Goal: Transaction & Acquisition: Purchase product/service

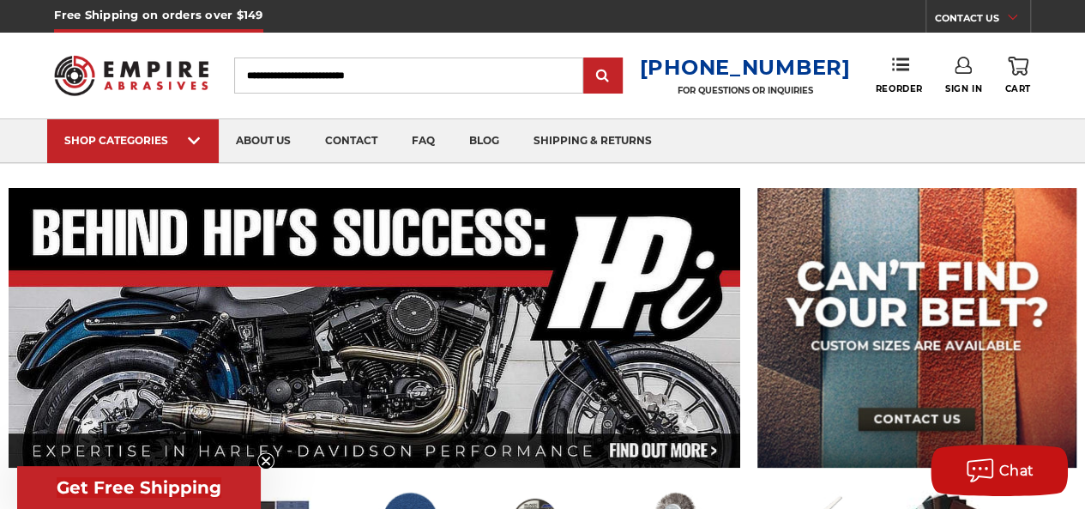
click at [961, 69] on icon at bounding box center [963, 65] width 17 height 17
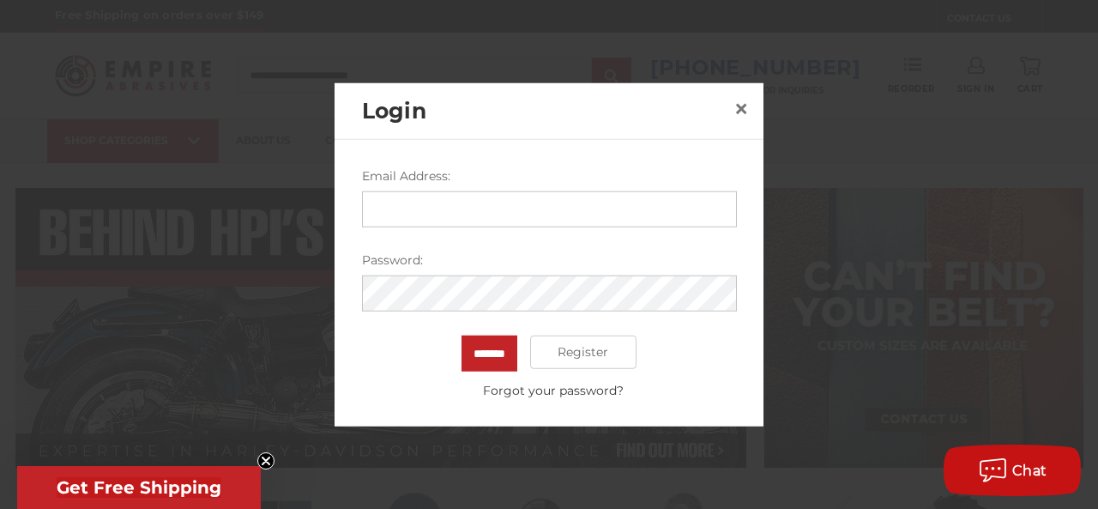
click at [594, 205] on input "Email Address:" at bounding box center [549, 208] width 375 height 36
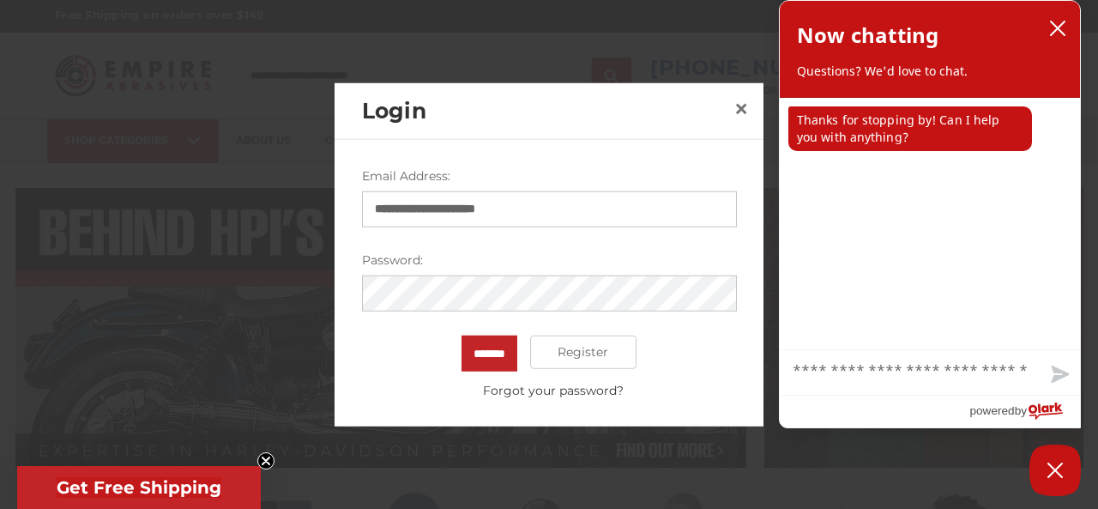
type input "**********"
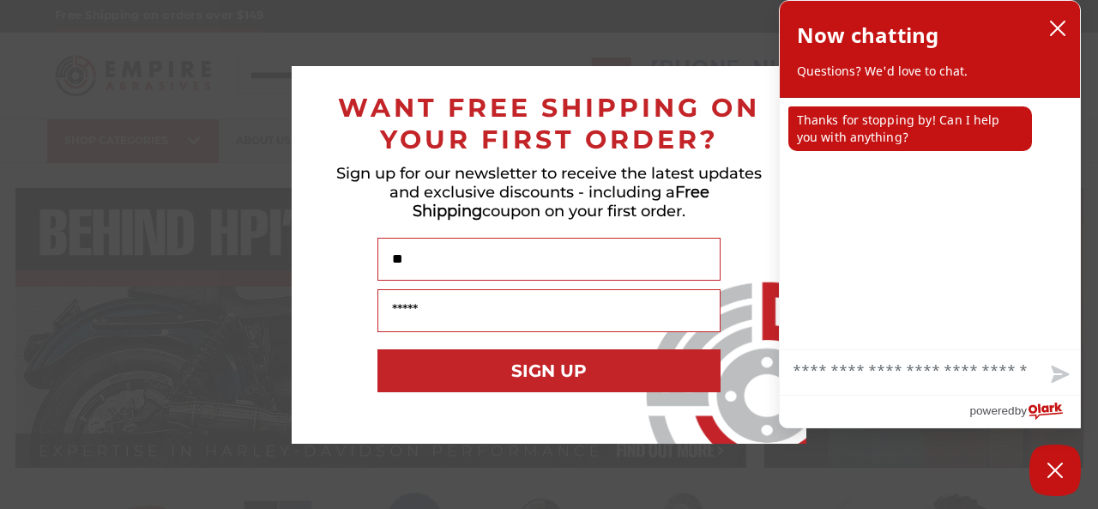
type input "**"
click at [1055, 28] on icon "close chatbox" at bounding box center [1057, 28] width 17 height 17
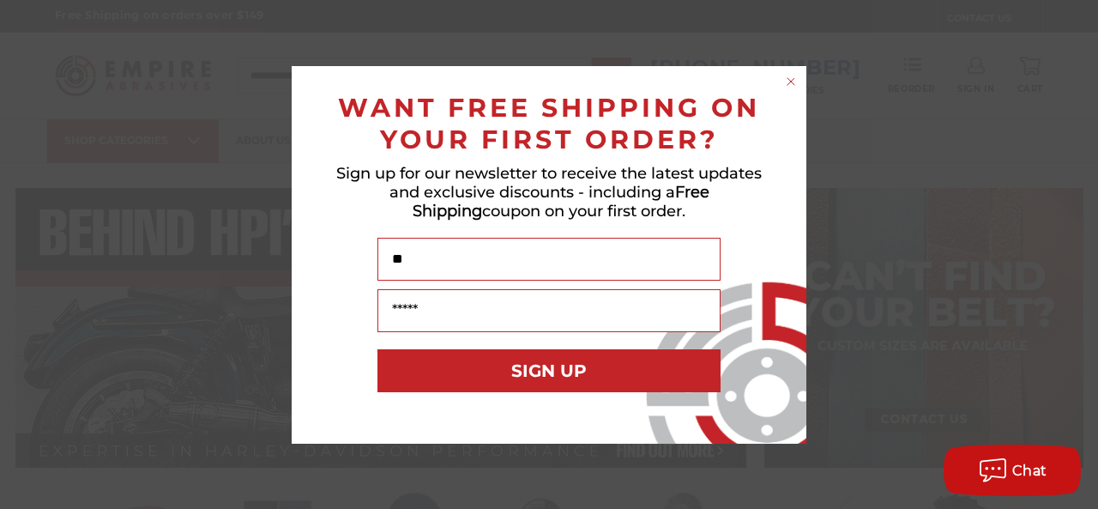
click at [789, 84] on circle "Close dialog" at bounding box center [791, 81] width 16 height 16
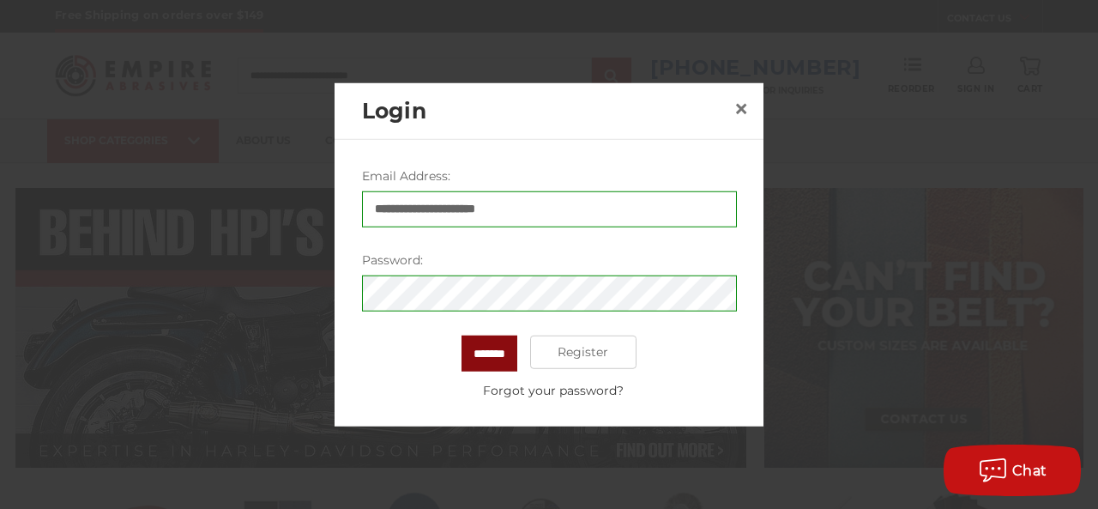
click at [483, 359] on input "*******" at bounding box center [489, 352] width 56 height 36
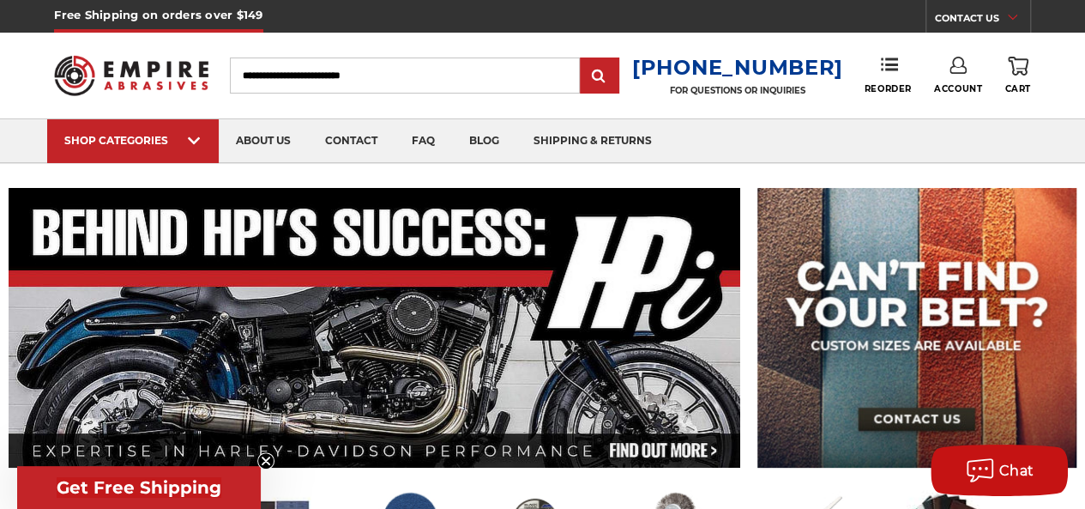
click at [321, 83] on input "Search" at bounding box center [404, 75] width 349 height 36
type input "*******"
click at [582, 59] on input "submit" at bounding box center [599, 76] width 34 height 34
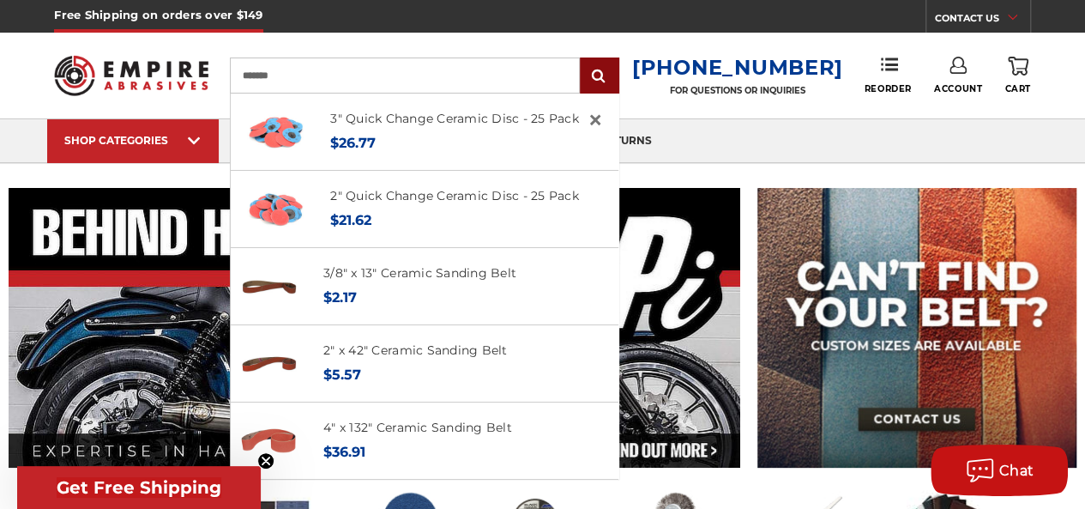
click at [617, 73] on input "submit" at bounding box center [599, 76] width 34 height 34
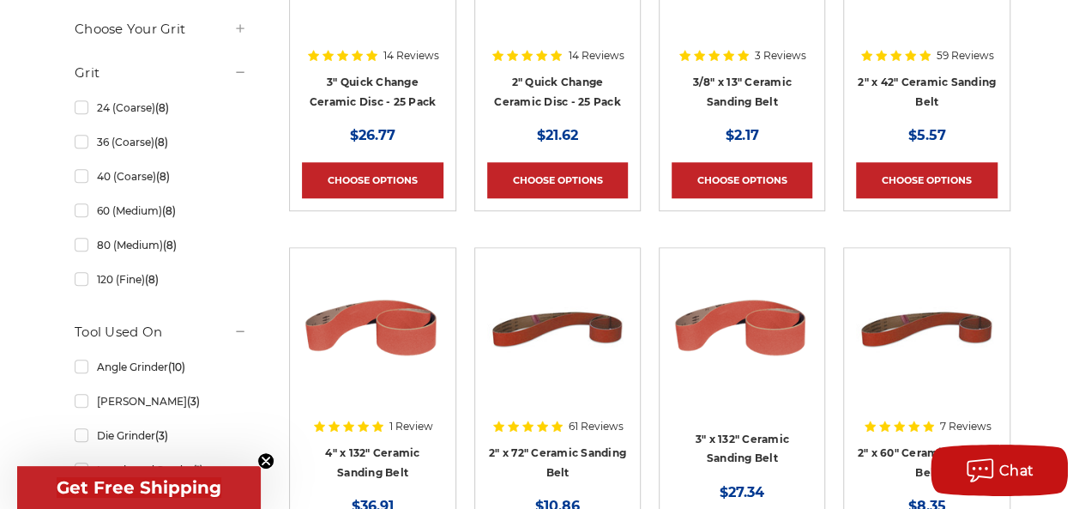
scroll to position [615, 0]
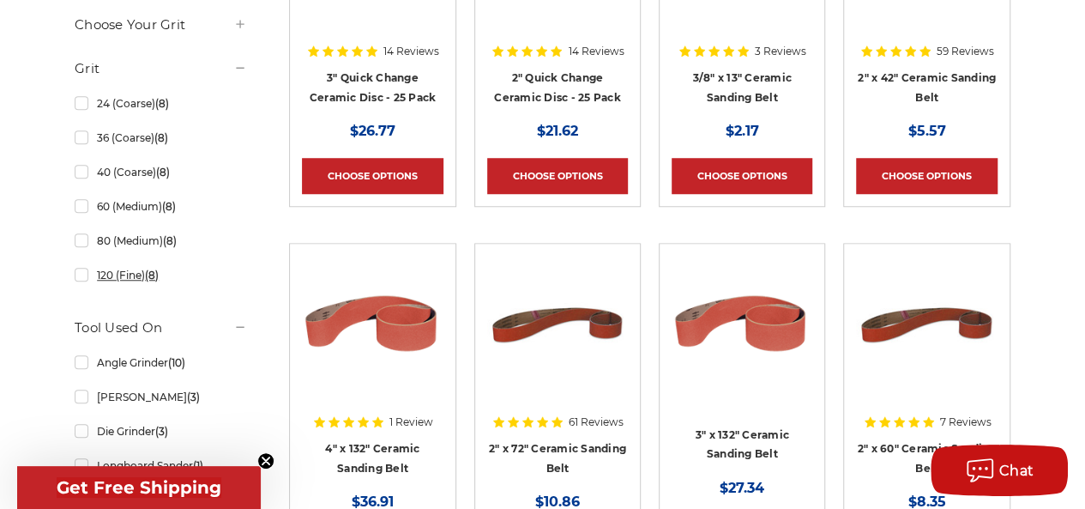
click at [81, 274] on link "120 (Fine) (8)" at bounding box center [161, 275] width 172 height 30
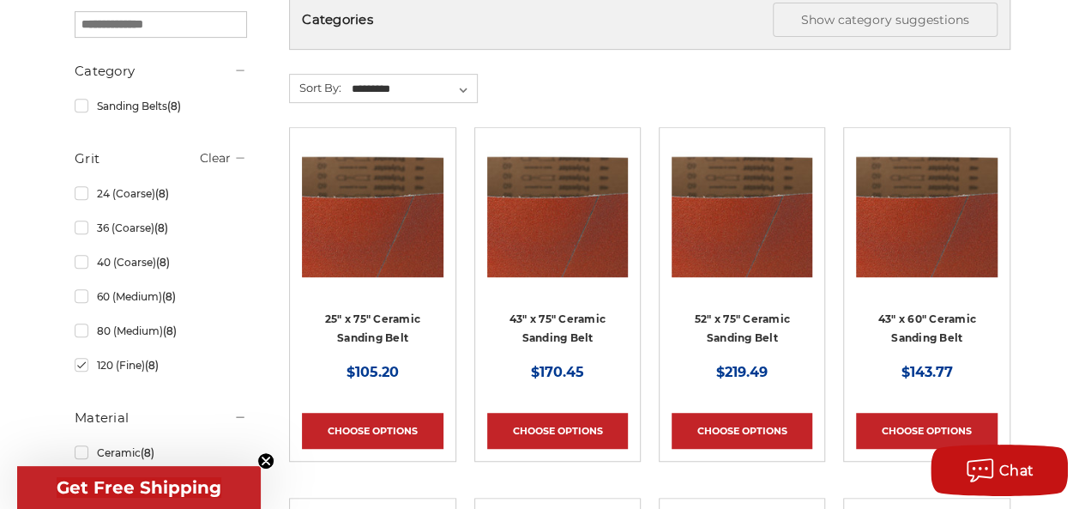
scroll to position [532, 0]
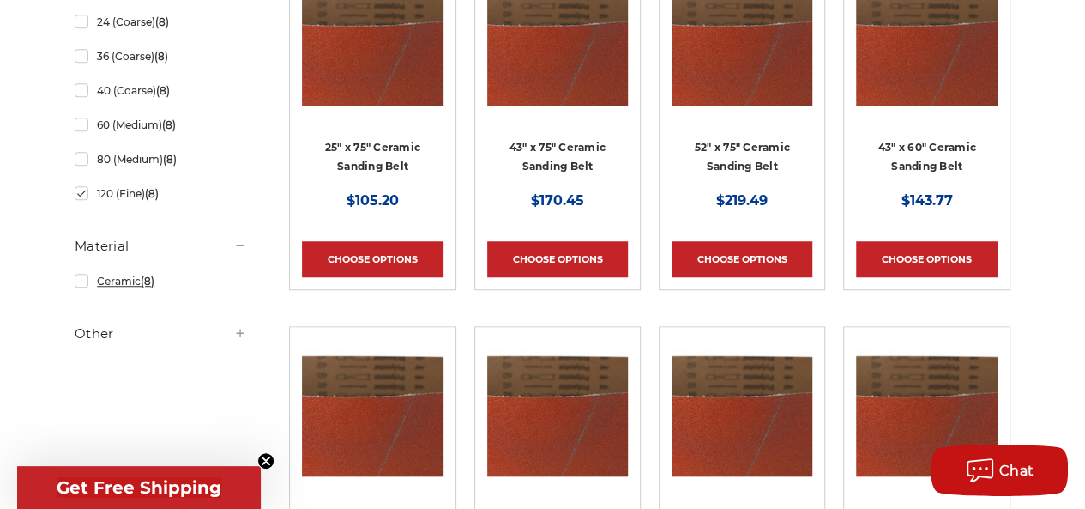
click at [77, 284] on link "Ceramic (8)" at bounding box center [161, 281] width 172 height 30
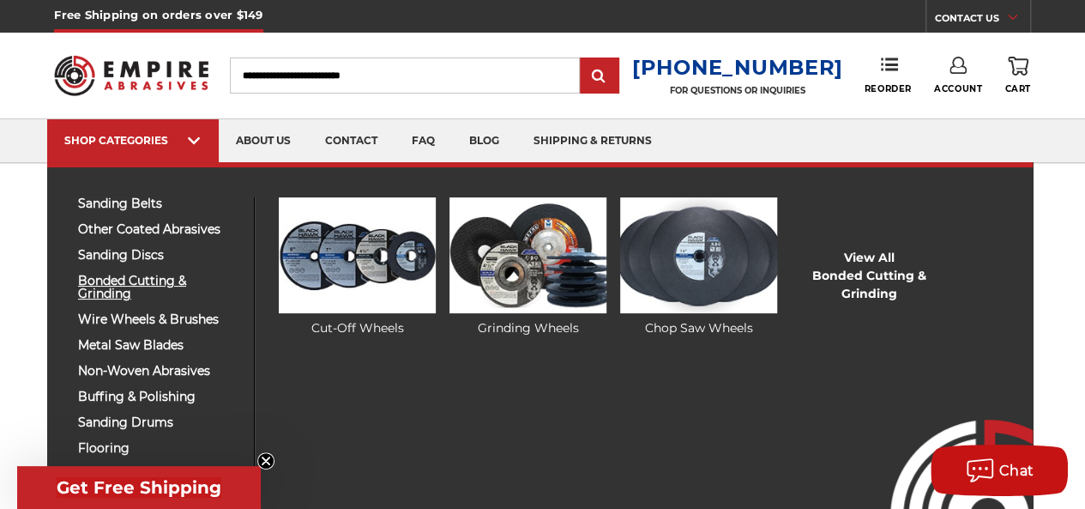
click at [142, 278] on span "bonded cutting & grinding" at bounding box center [159, 287] width 163 height 26
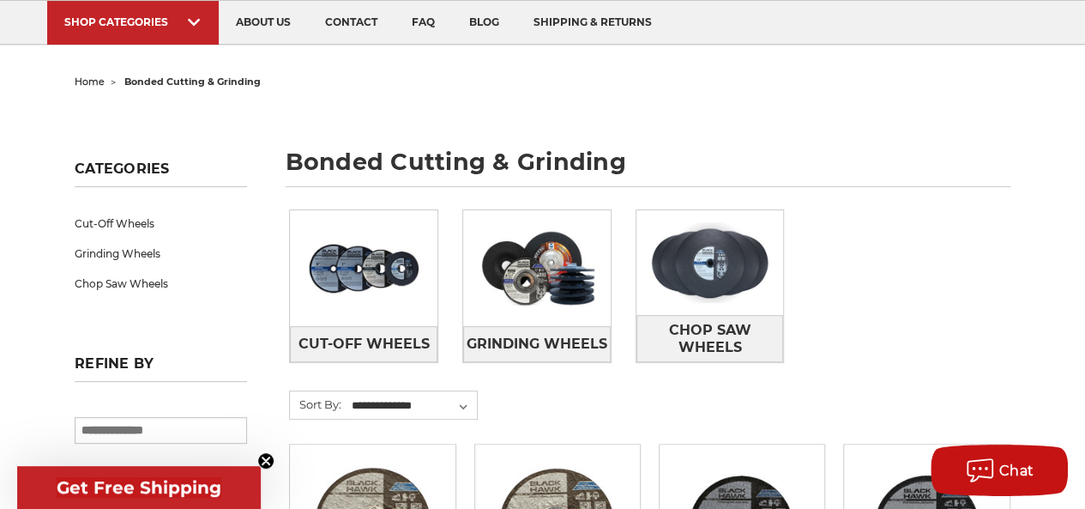
scroll to position [172, 0]
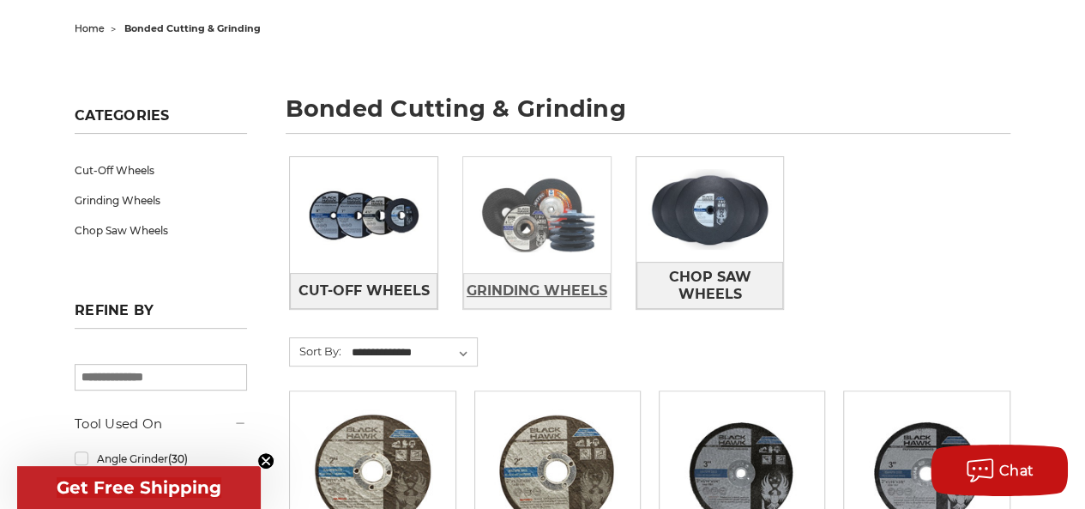
click at [533, 292] on span "Grinding Wheels" at bounding box center [537, 290] width 141 height 29
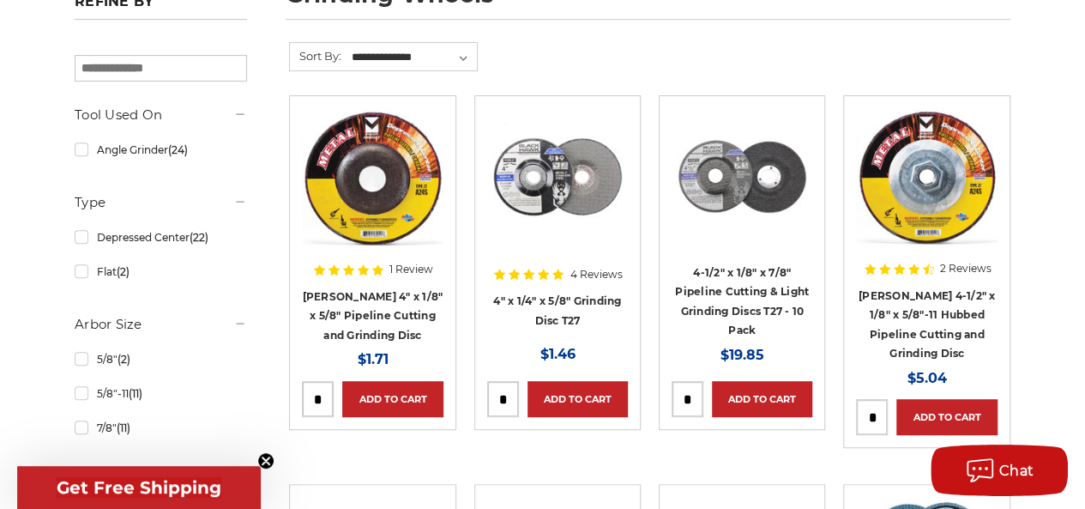
scroll to position [343, 0]
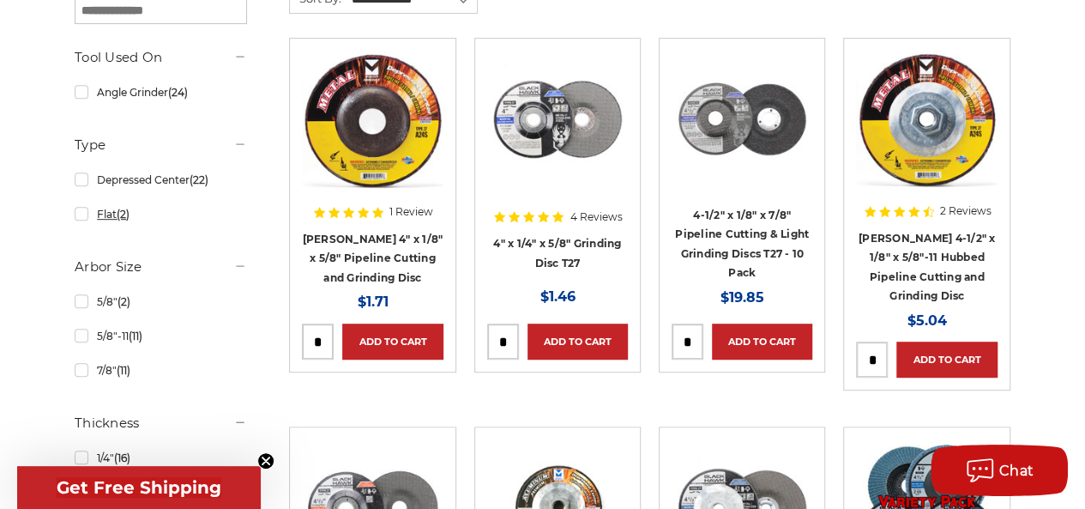
click at [80, 212] on link "Flat (2)" at bounding box center [161, 214] width 172 height 30
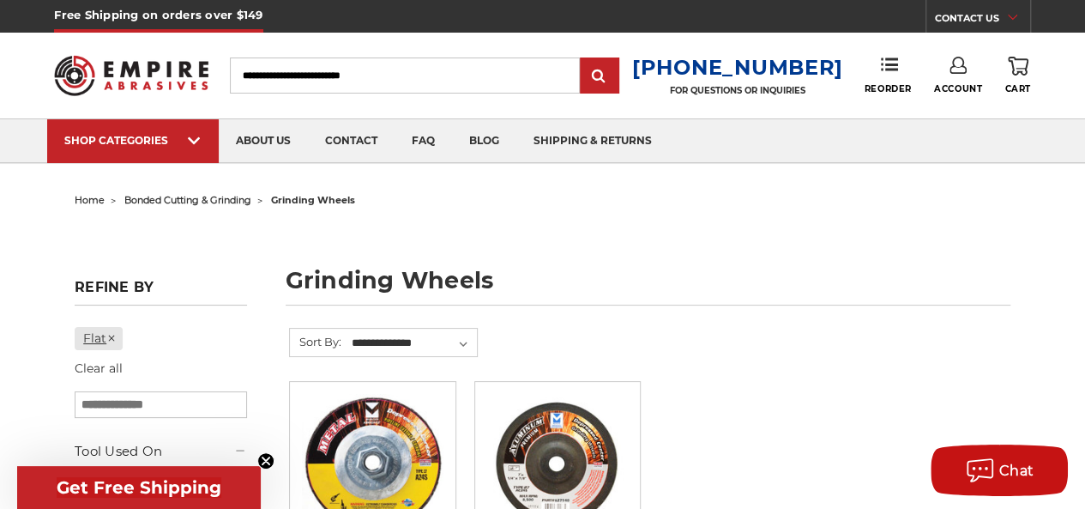
click at [85, 334] on link "Flat" at bounding box center [99, 338] width 48 height 23
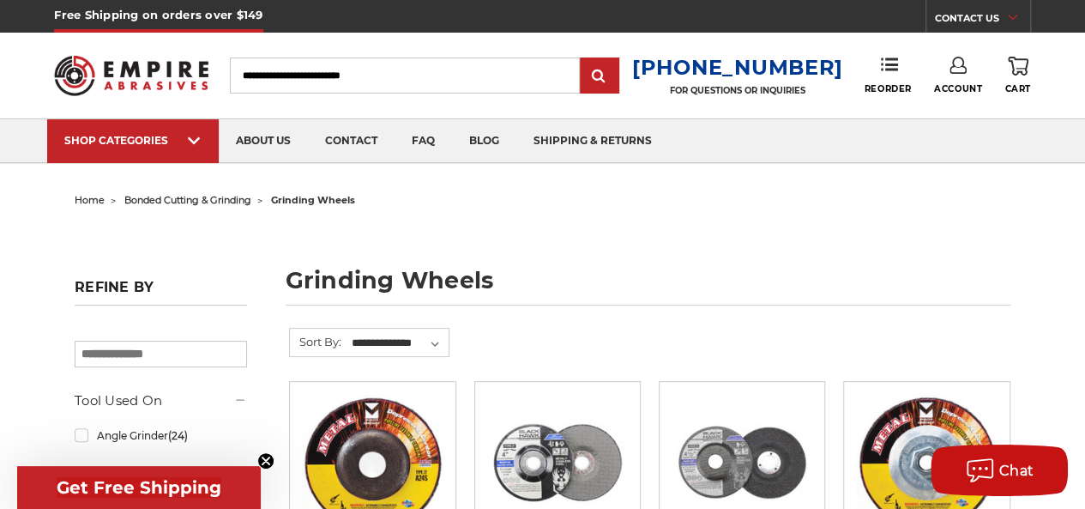
scroll to position [343, 0]
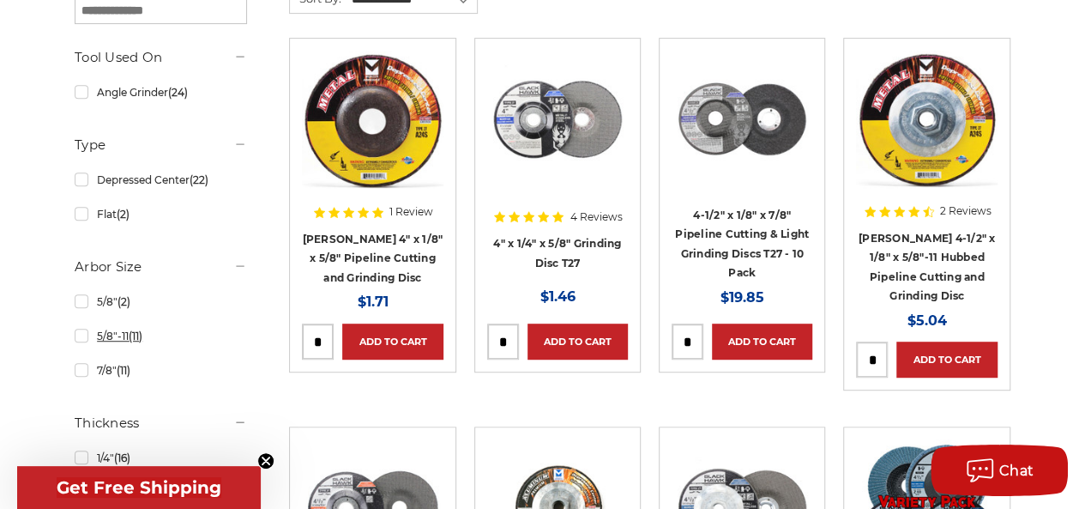
click at [81, 339] on link "5/8"-11 (11)" at bounding box center [161, 336] width 172 height 30
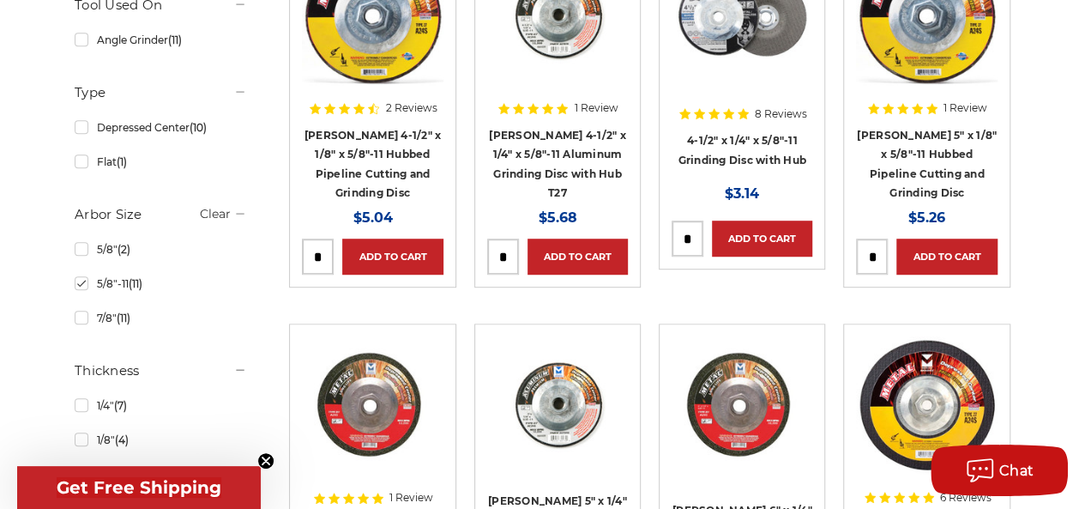
scroll to position [515, 0]
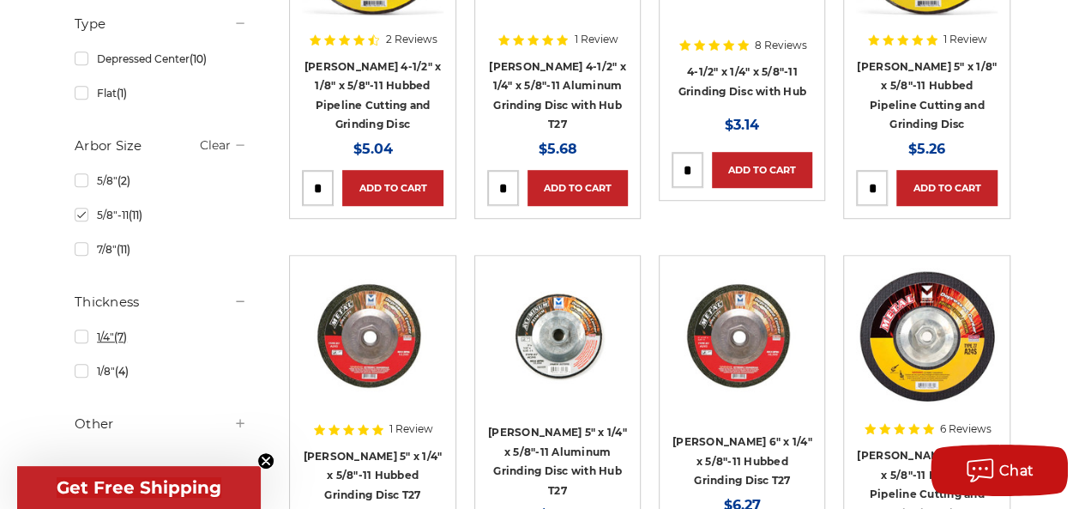
click at [79, 334] on link "1/4" (7)" at bounding box center [161, 337] width 172 height 30
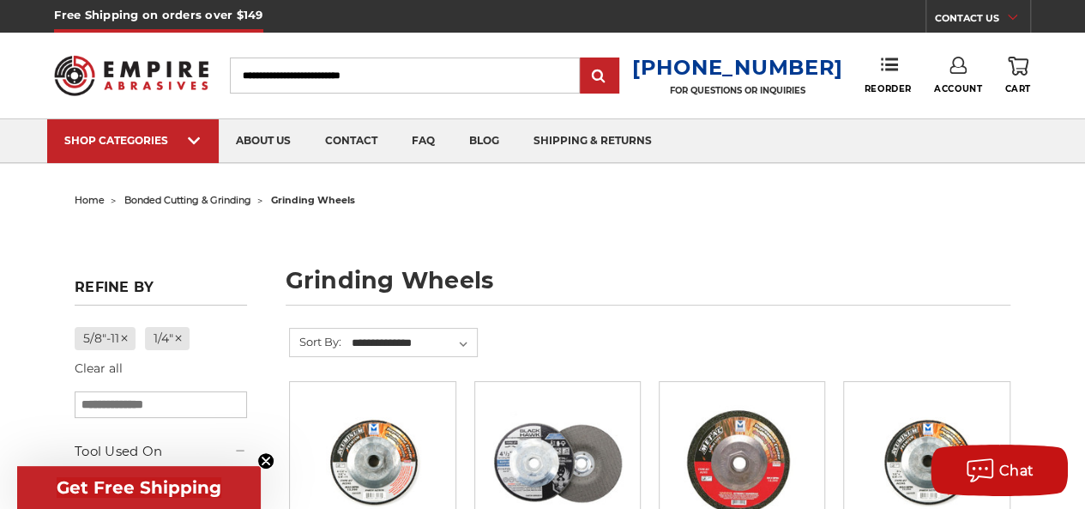
click at [357, 71] on input "Search" at bounding box center [404, 75] width 349 height 36
type input "*******"
click at [582, 59] on input "submit" at bounding box center [599, 76] width 34 height 34
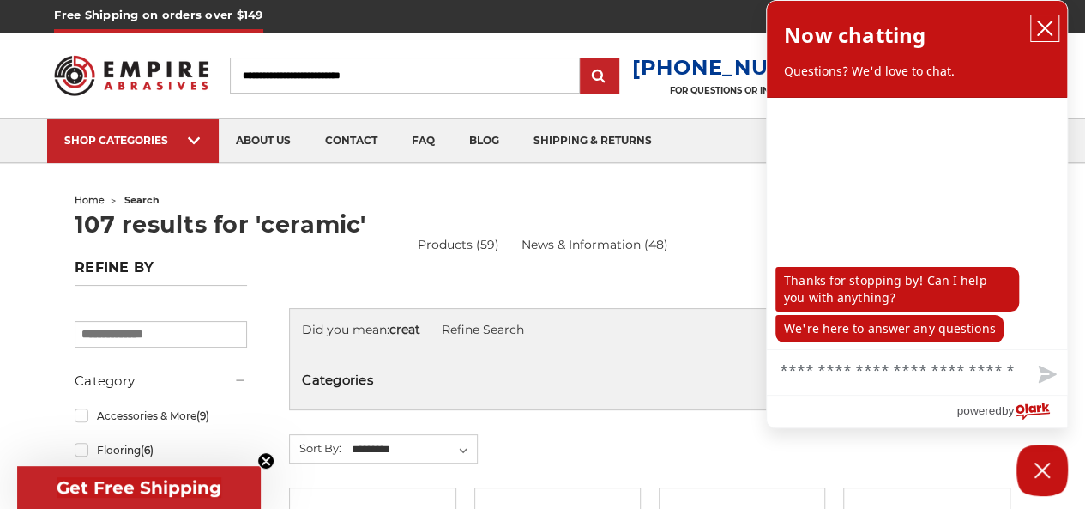
click at [1042, 37] on button "close chatbox" at bounding box center [1044, 28] width 27 height 26
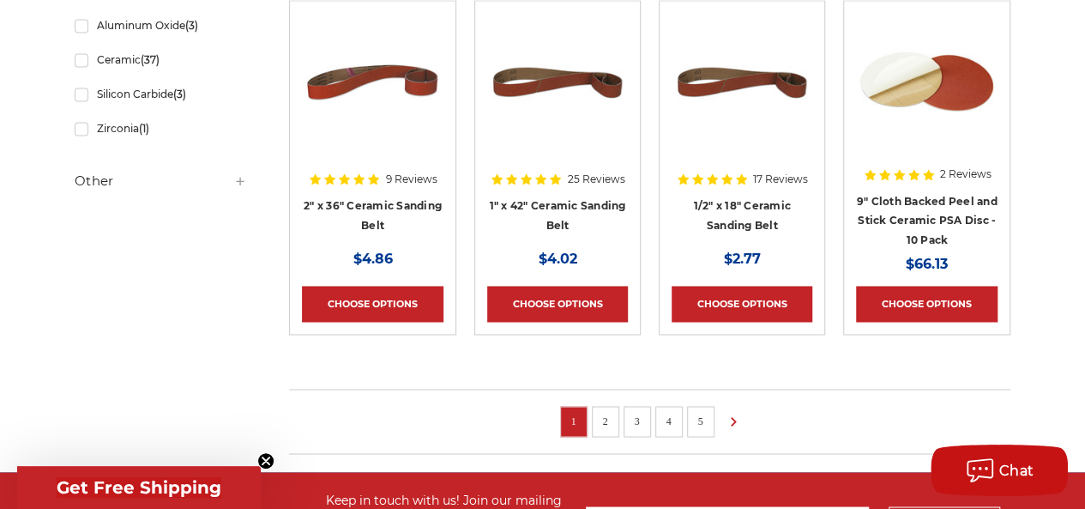
scroll to position [1057, 0]
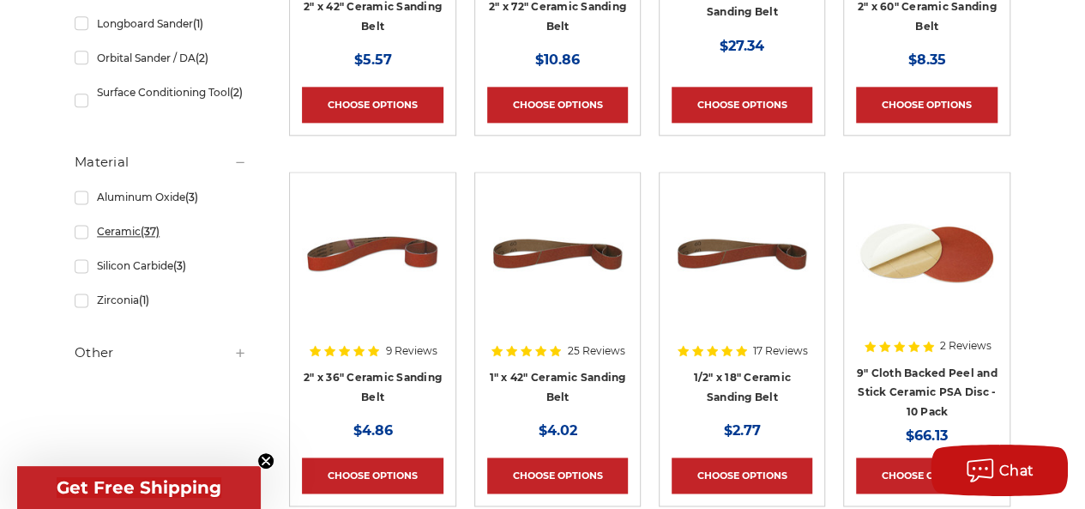
click at [86, 229] on link "Ceramic (37)" at bounding box center [161, 231] width 172 height 30
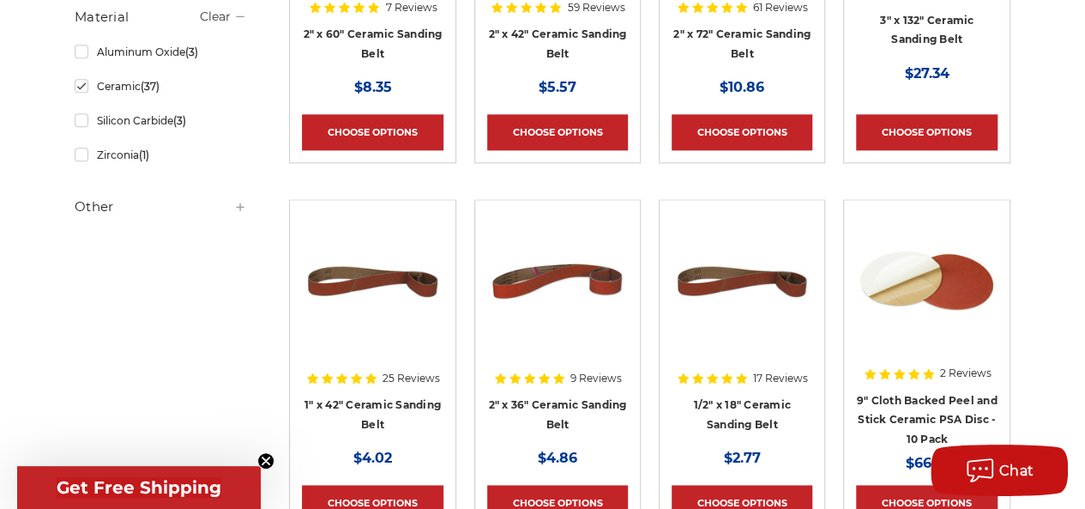
scroll to position [1372, 0]
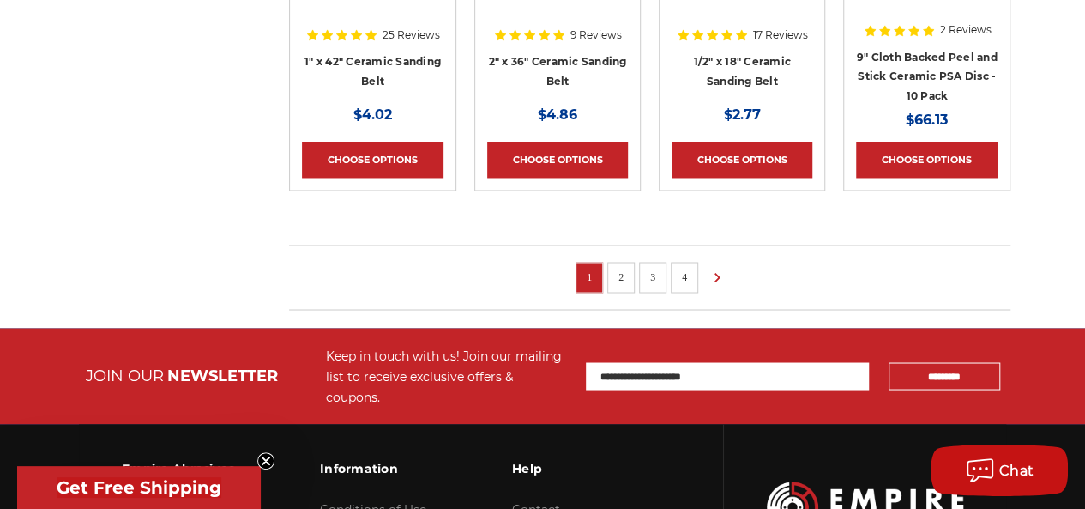
click at [621, 275] on link "2" at bounding box center [620, 276] width 17 height 19
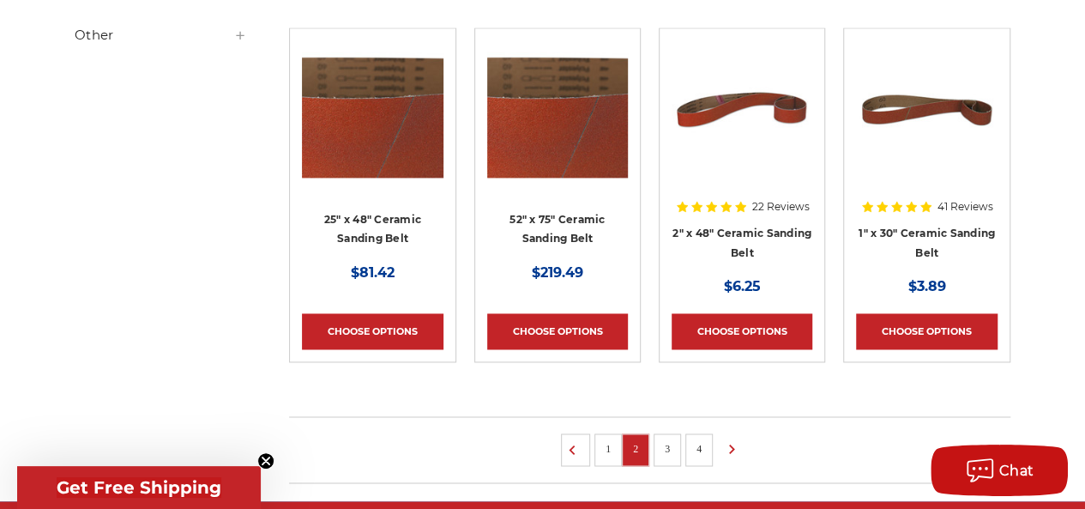
scroll to position [1372, 0]
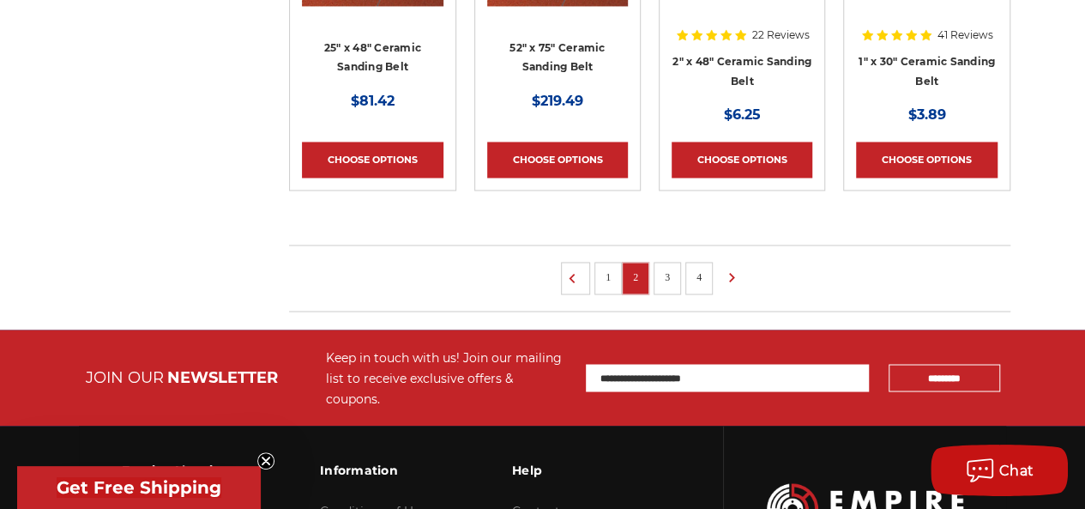
click at [669, 283] on li "3" at bounding box center [667, 278] width 27 height 33
click at [667, 278] on link "3" at bounding box center [667, 276] width 17 height 19
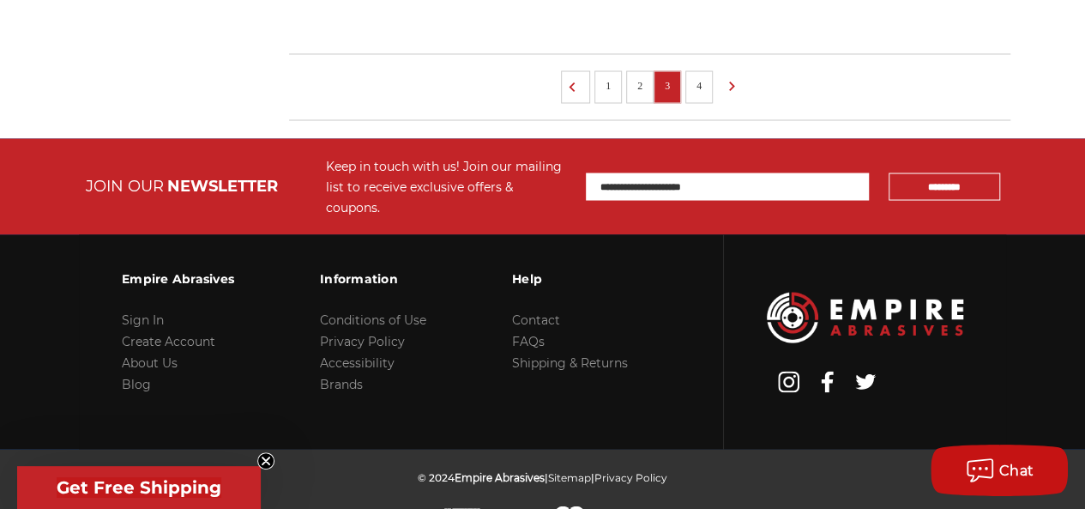
scroll to position [1572, 0]
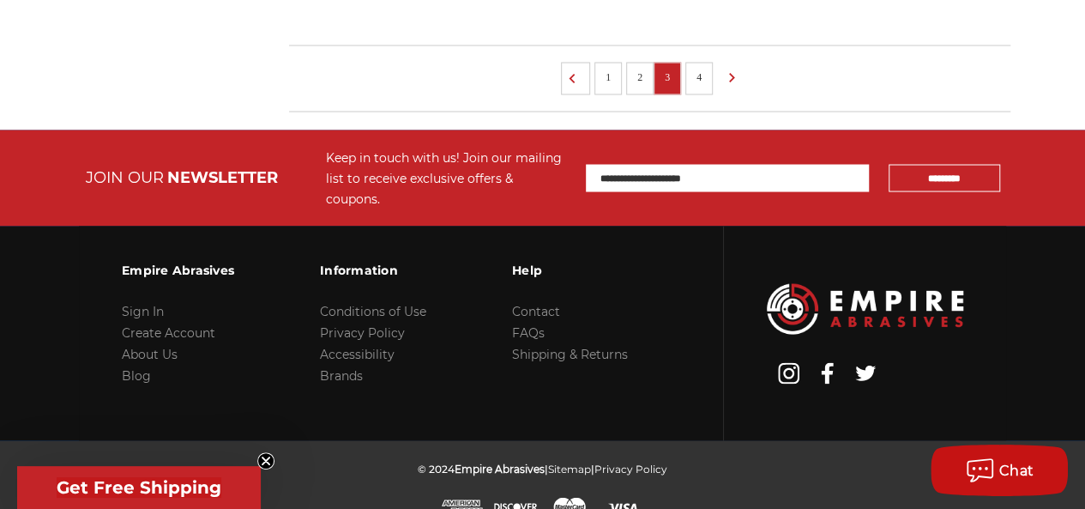
click at [698, 74] on link "4" at bounding box center [698, 76] width 17 height 19
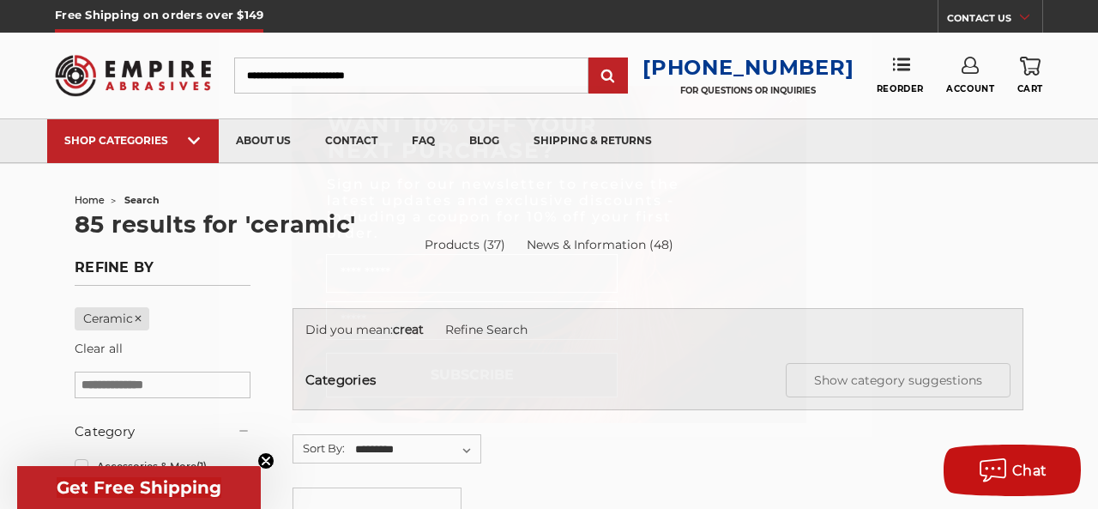
click at [796, 97] on circle "Close dialog" at bounding box center [794, 99] width 16 height 16
